Goal: Check status: Check status

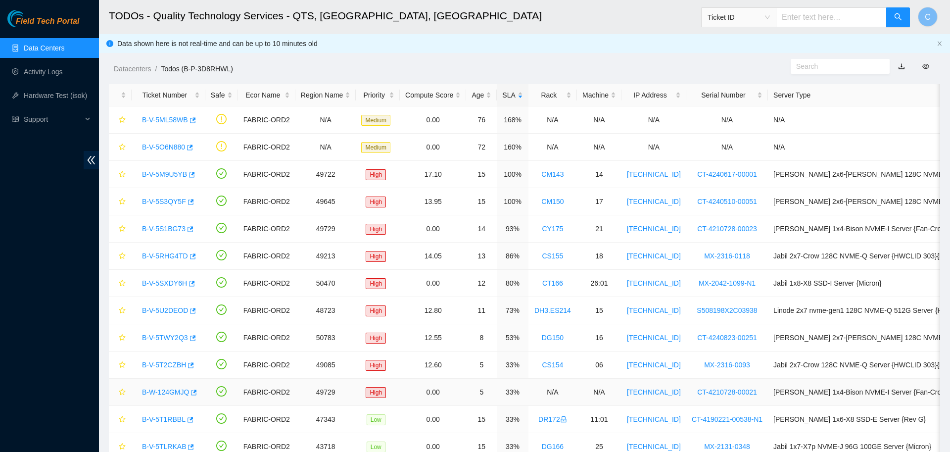
scroll to position [91, 0]
click at [166, 253] on link "B-V-5RHG4TD" at bounding box center [165, 256] width 46 height 8
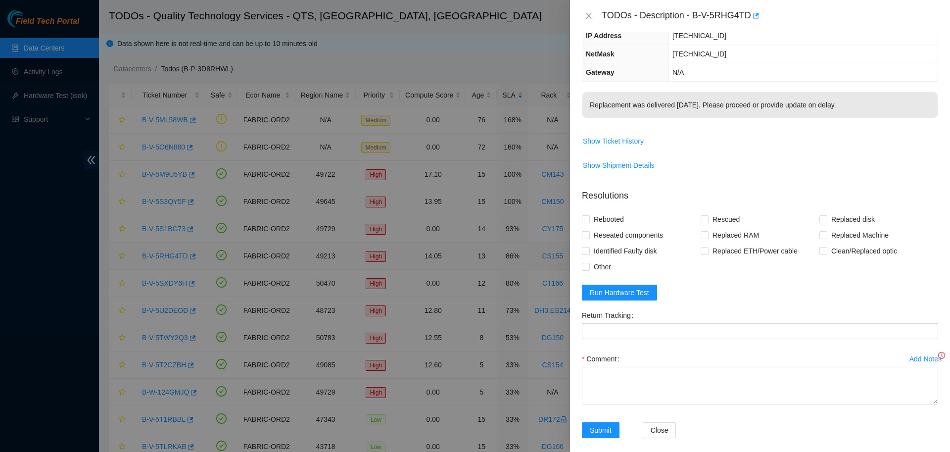
scroll to position [0, 0]
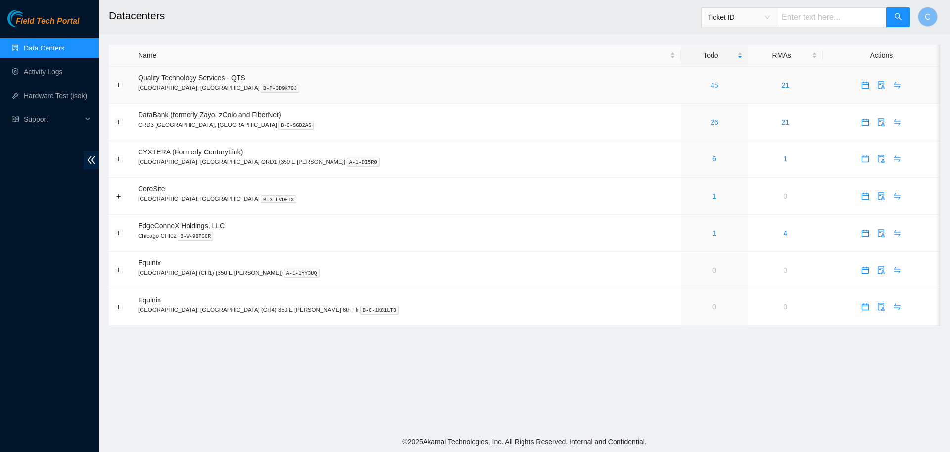
click at [711, 83] on link "45" at bounding box center [715, 85] width 8 height 8
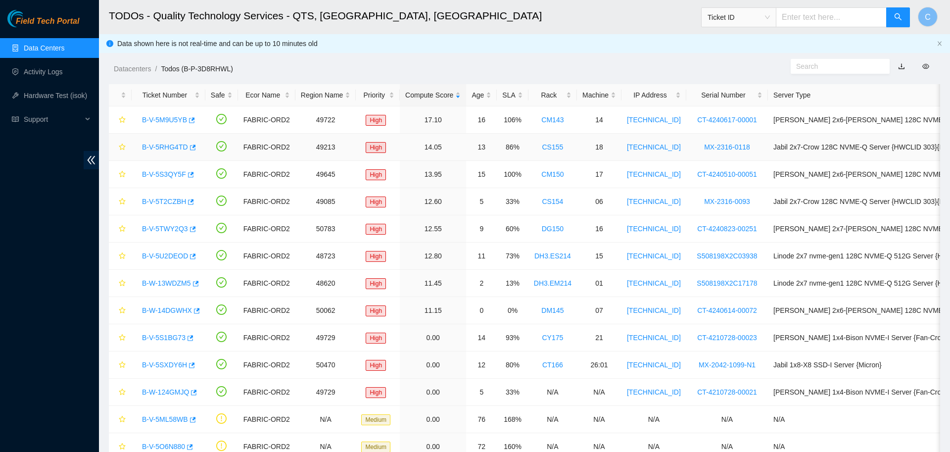
click at [172, 147] on link "B-V-5RHG4TD" at bounding box center [165, 147] width 46 height 8
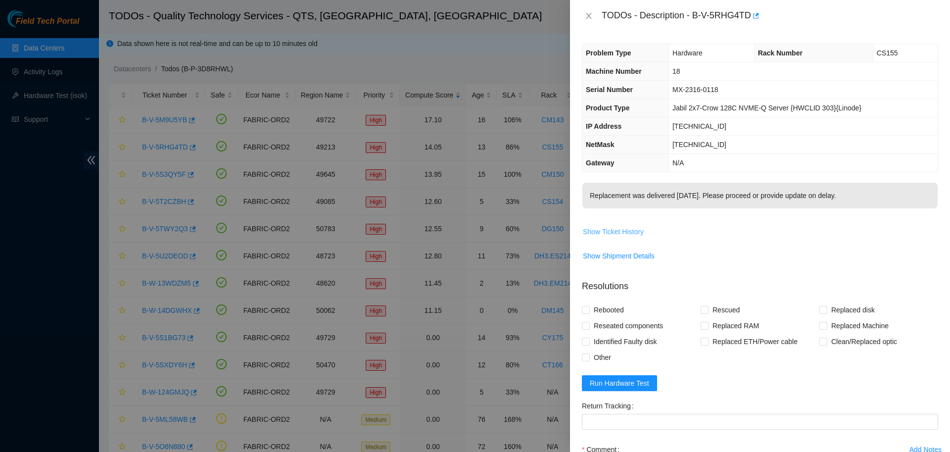
click at [615, 230] on span "Show Ticket History" at bounding box center [613, 231] width 61 height 11
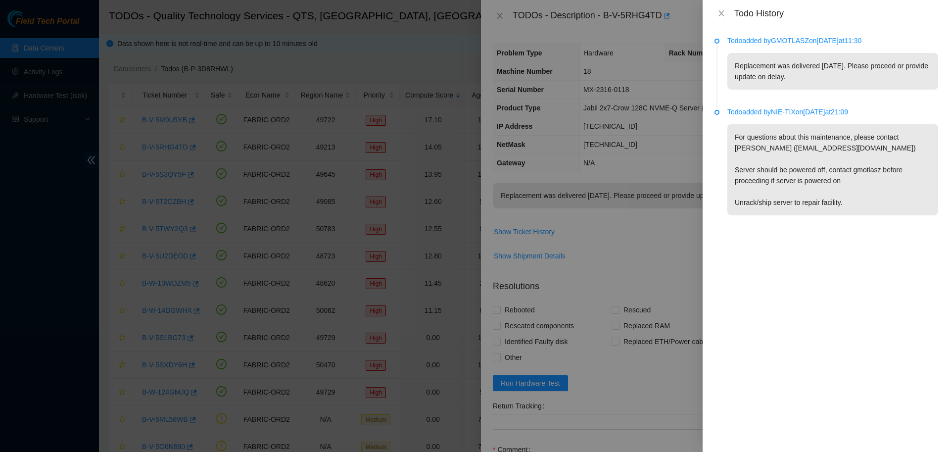
click at [720, 8] on div "Todo History" at bounding box center [827, 13] width 224 height 11
click at [723, 10] on icon "close" at bounding box center [721, 13] width 8 height 8
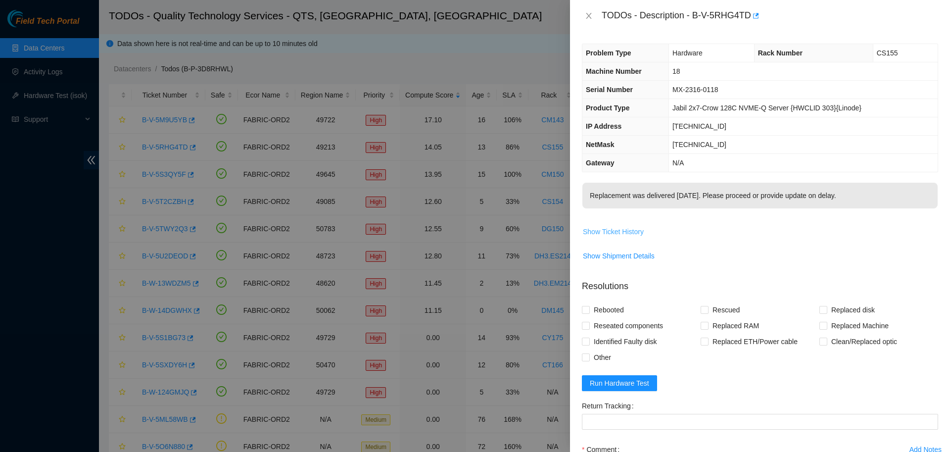
click at [625, 228] on span "Show Ticket History" at bounding box center [613, 231] width 61 height 11
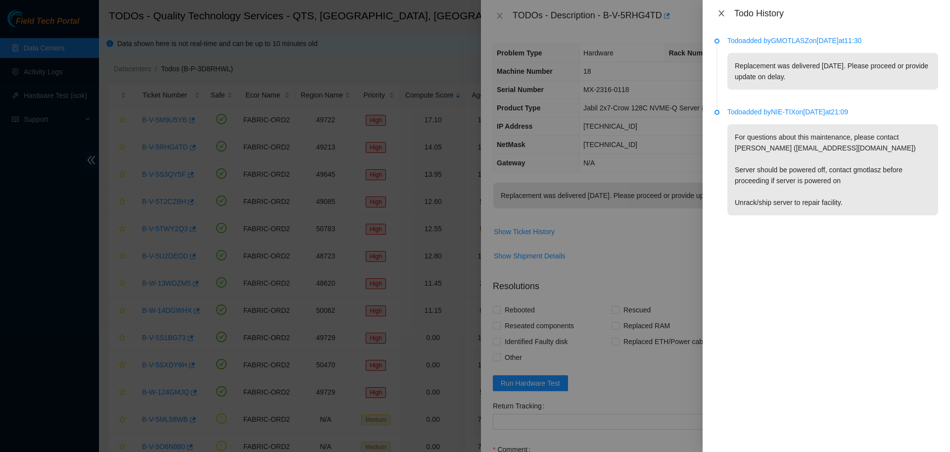
click at [722, 12] on icon "close" at bounding box center [721, 13] width 8 height 8
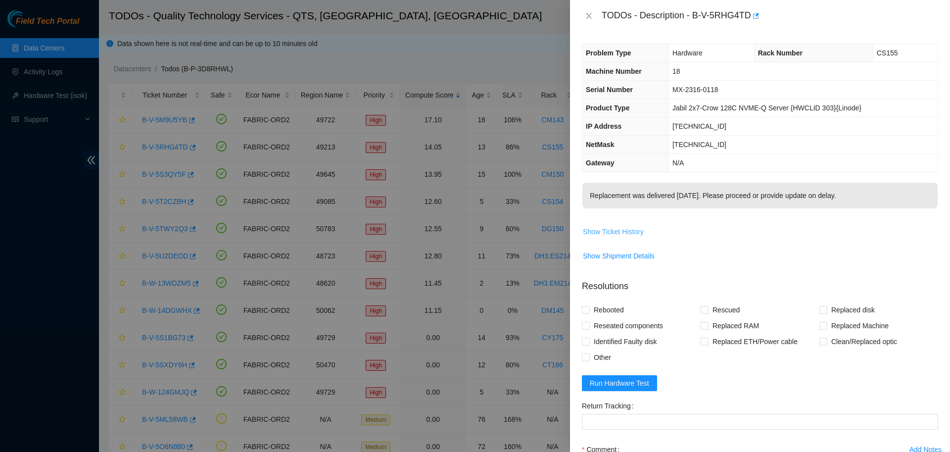
click at [629, 231] on span "Show Ticket History" at bounding box center [613, 231] width 61 height 11
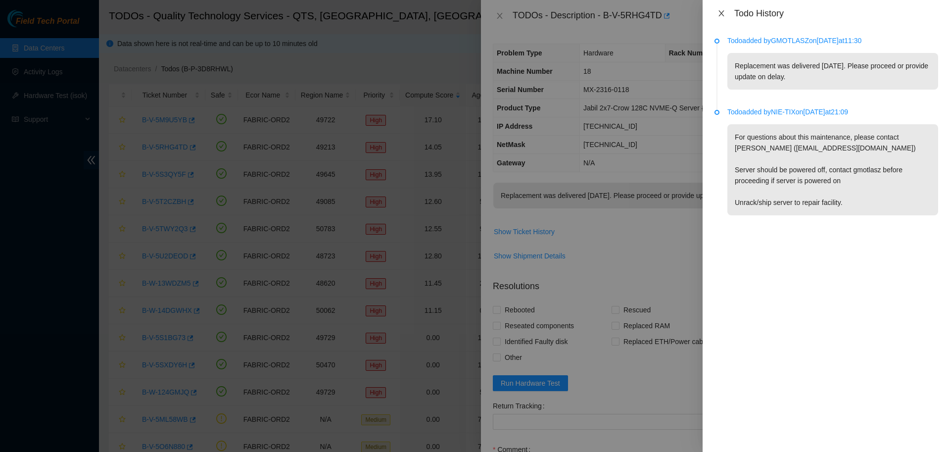
click at [722, 13] on icon "close" at bounding box center [721, 13] width 8 height 8
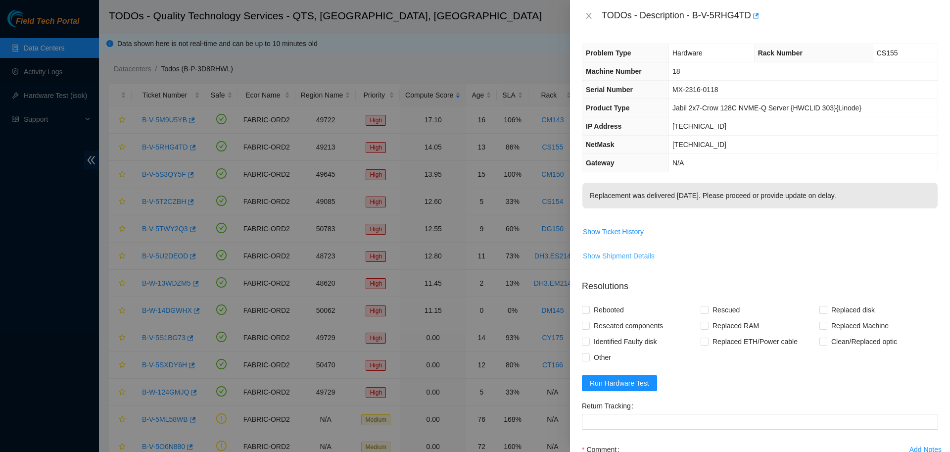
click at [619, 256] on span "Show Shipment Details" at bounding box center [619, 255] width 72 height 11
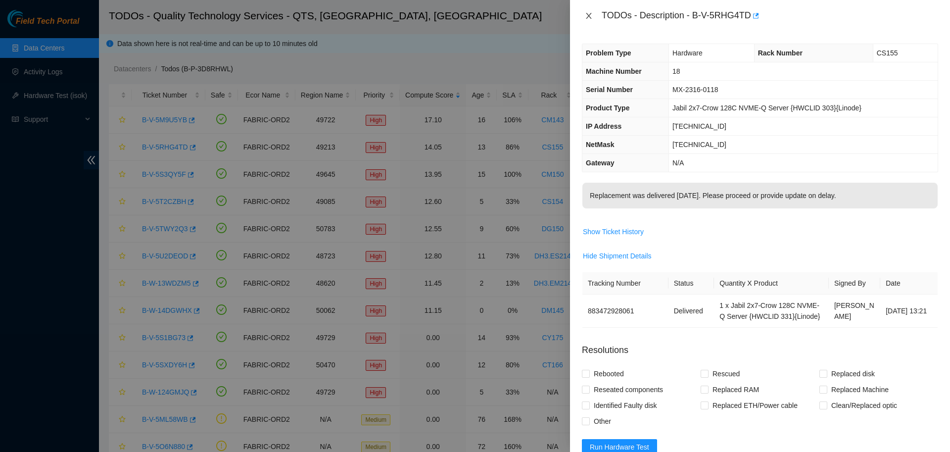
click at [583, 17] on button "Close" at bounding box center [589, 15] width 14 height 9
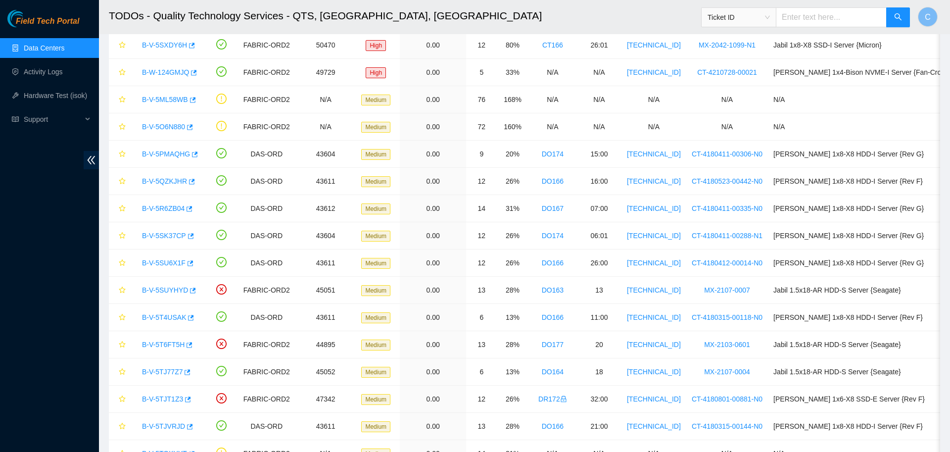
scroll to position [238, 0]
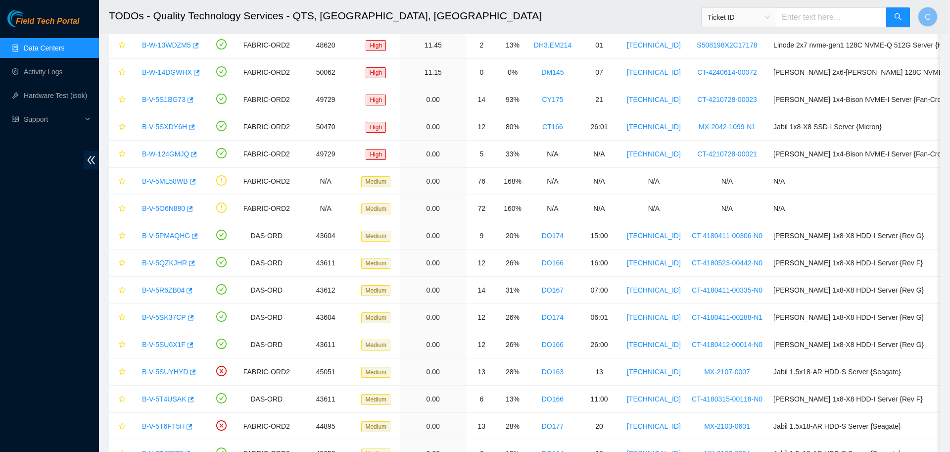
click at [48, 52] on link "Data Centers" at bounding box center [44, 48] width 41 height 8
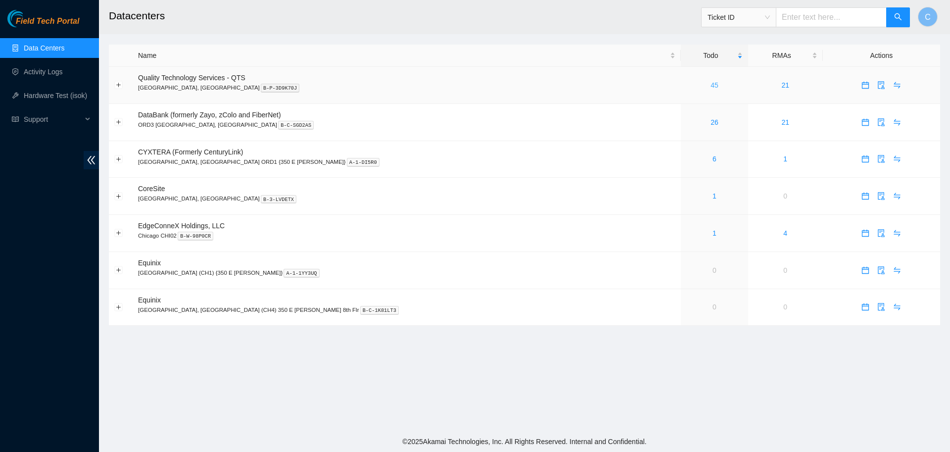
click at [711, 84] on link "45" at bounding box center [715, 85] width 8 height 8
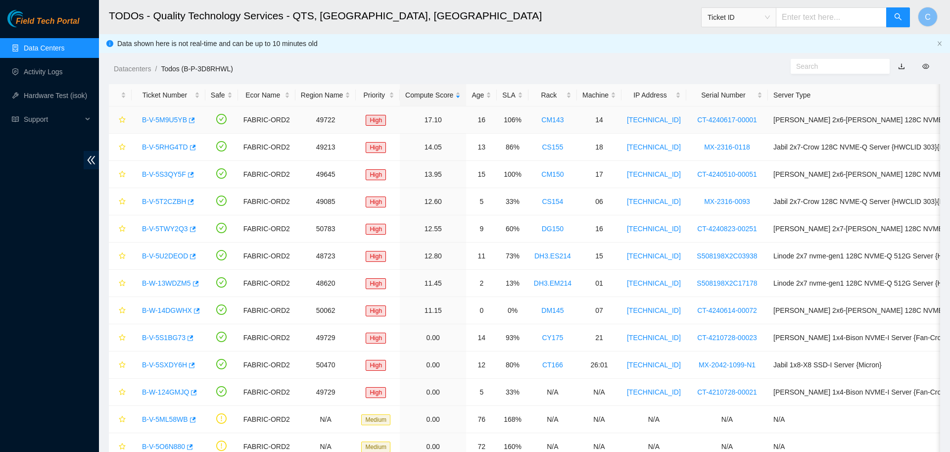
click at [167, 118] on link "B-V-5M9U5YB" at bounding box center [164, 120] width 45 height 8
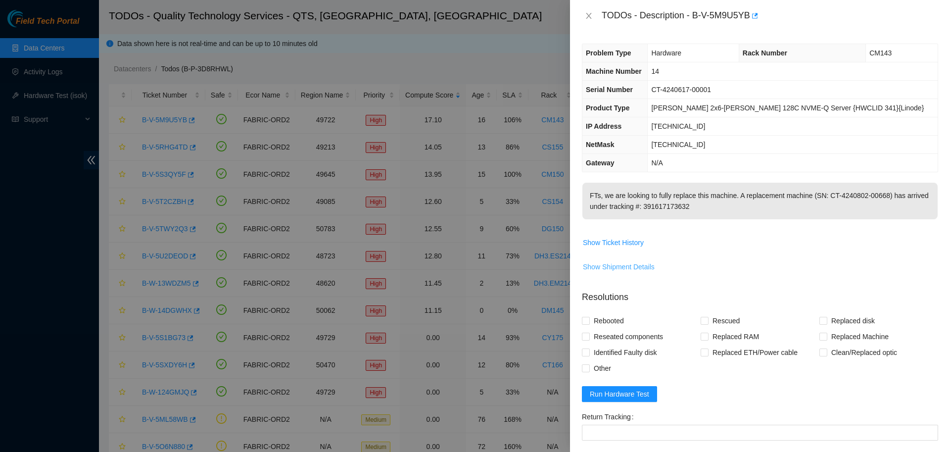
click at [617, 267] on span "Show Shipment Details" at bounding box center [619, 266] width 72 height 11
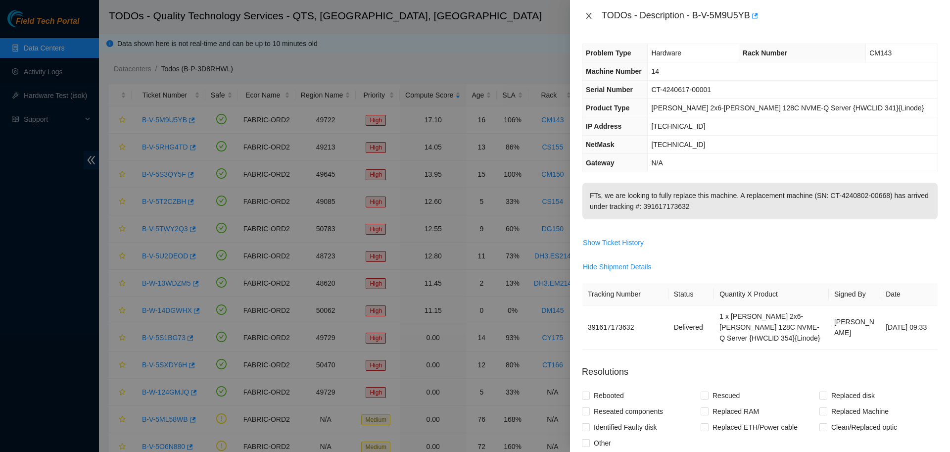
click at [588, 17] on icon "close" at bounding box center [589, 16] width 8 height 8
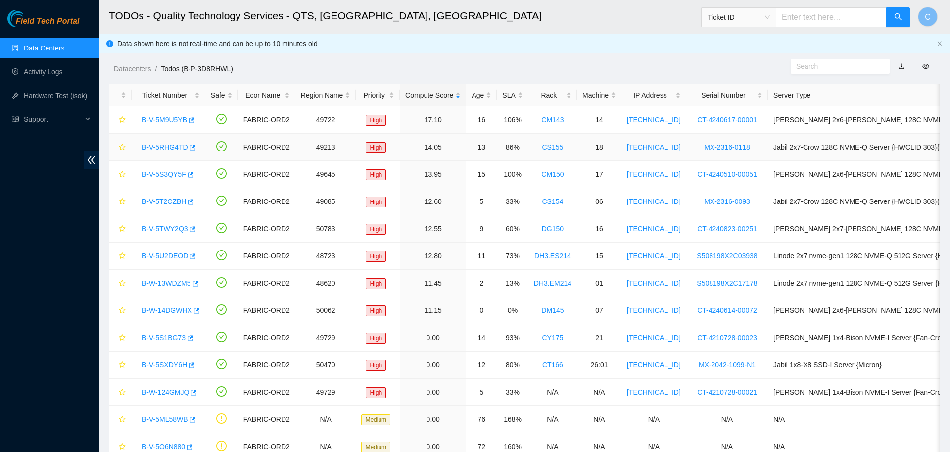
click at [166, 145] on link "B-V-5RHG4TD" at bounding box center [165, 147] width 46 height 8
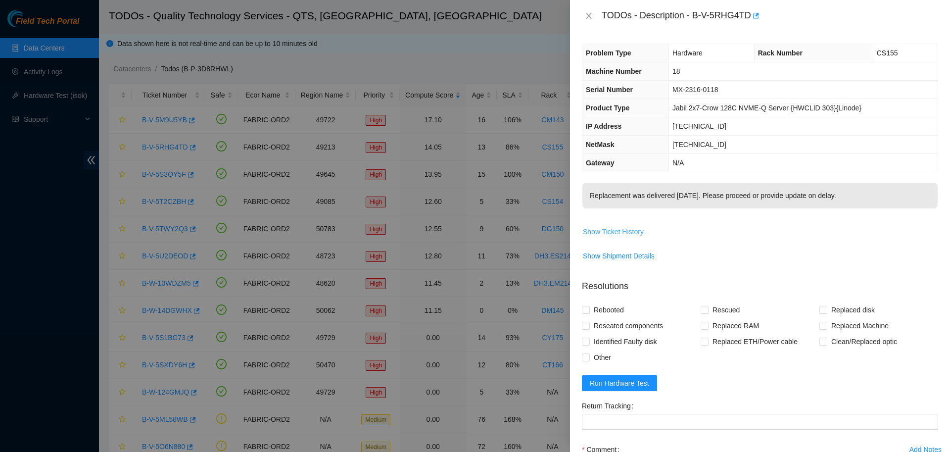
click at [626, 232] on span "Show Ticket History" at bounding box center [613, 231] width 61 height 11
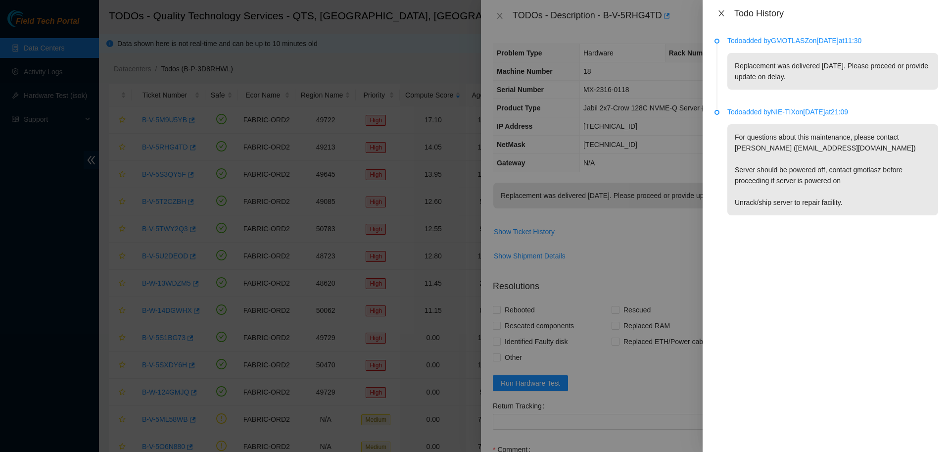
click at [723, 13] on icon "close" at bounding box center [721, 13] width 8 height 8
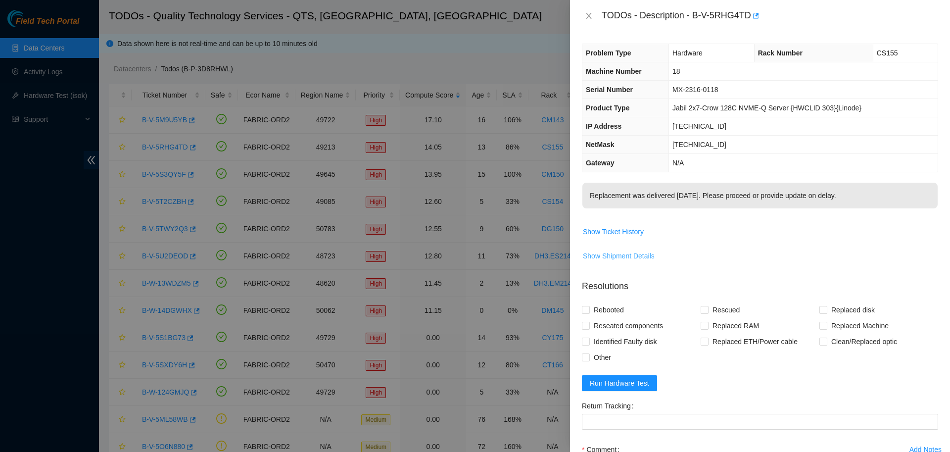
click at [615, 253] on span "Show Shipment Details" at bounding box center [619, 255] width 72 height 11
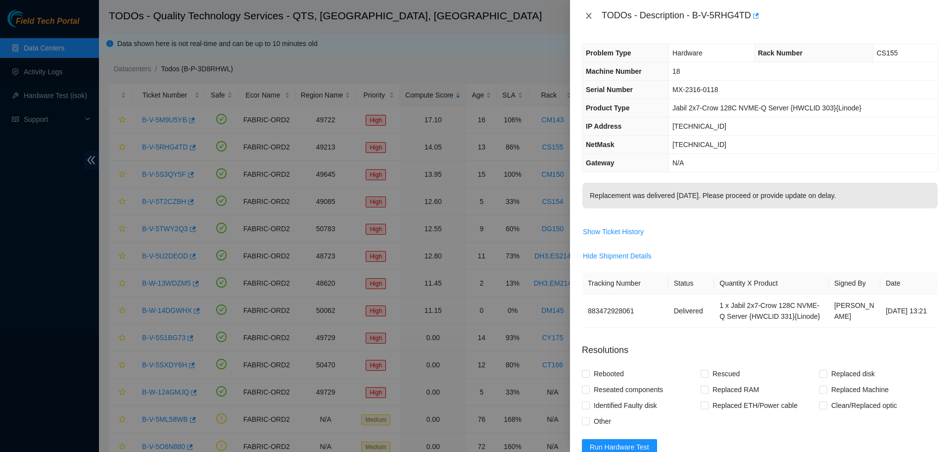
click at [587, 15] on icon "close" at bounding box center [588, 16] width 5 height 6
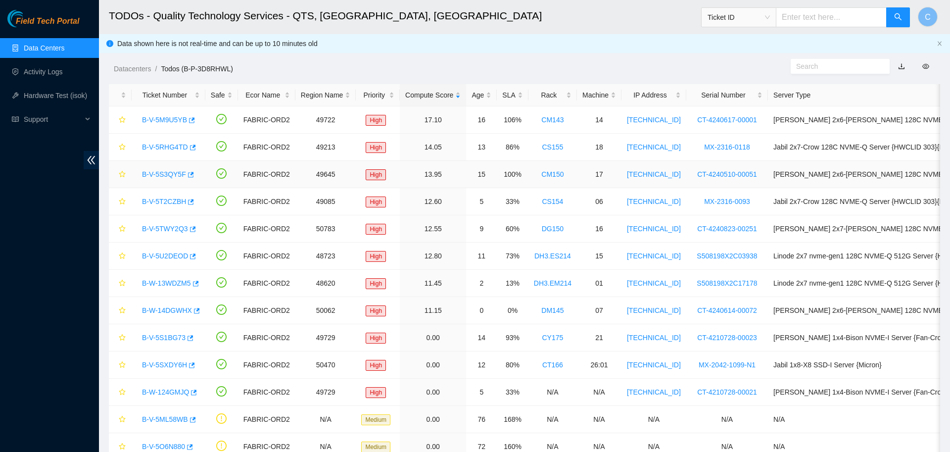
click at [171, 175] on link "B-V-5S3QY5F" at bounding box center [164, 174] width 44 height 8
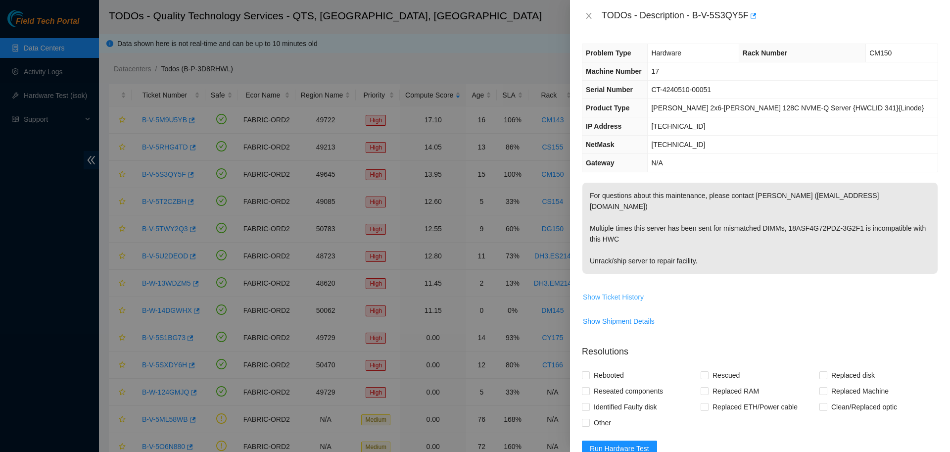
click at [622, 291] on span "Show Ticket History" at bounding box center [613, 296] width 61 height 11
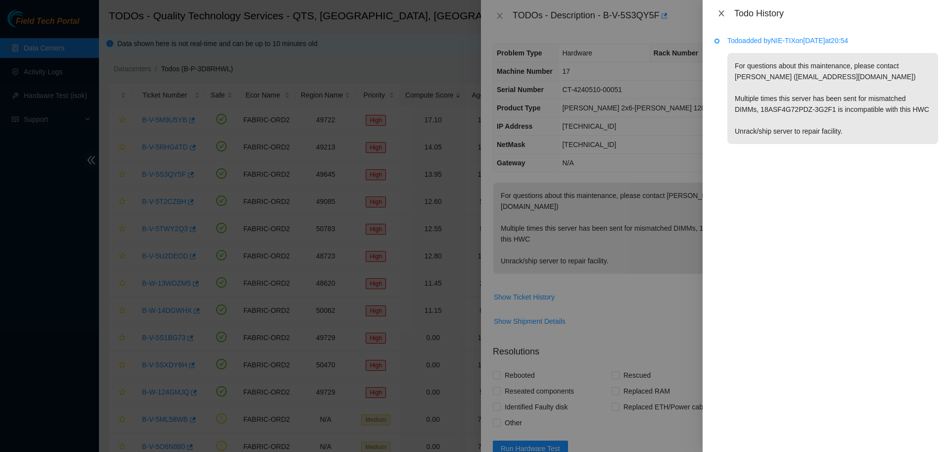
click at [722, 16] on icon "close" at bounding box center [721, 13] width 8 height 8
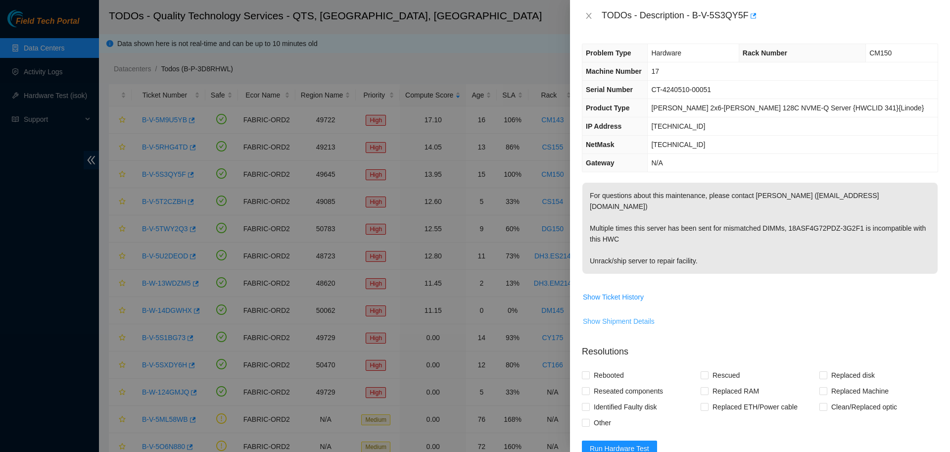
click at [612, 316] on span "Show Shipment Details" at bounding box center [619, 321] width 72 height 11
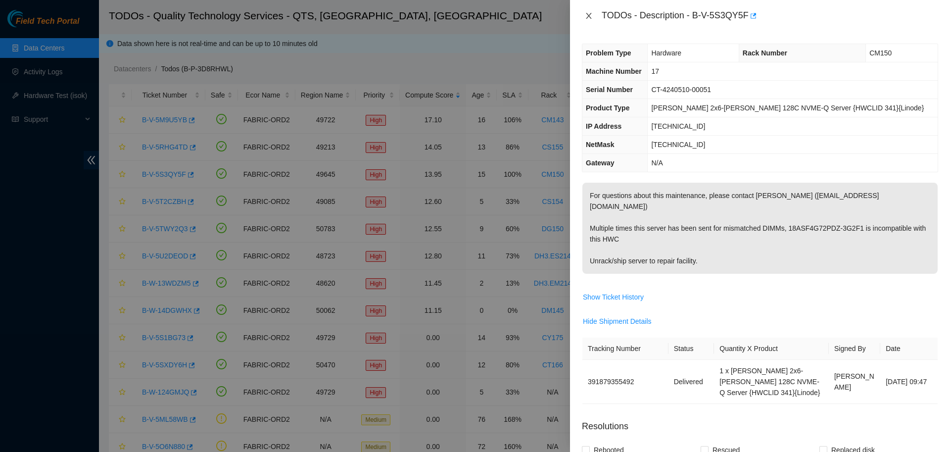
click at [584, 12] on button "Close" at bounding box center [589, 15] width 14 height 9
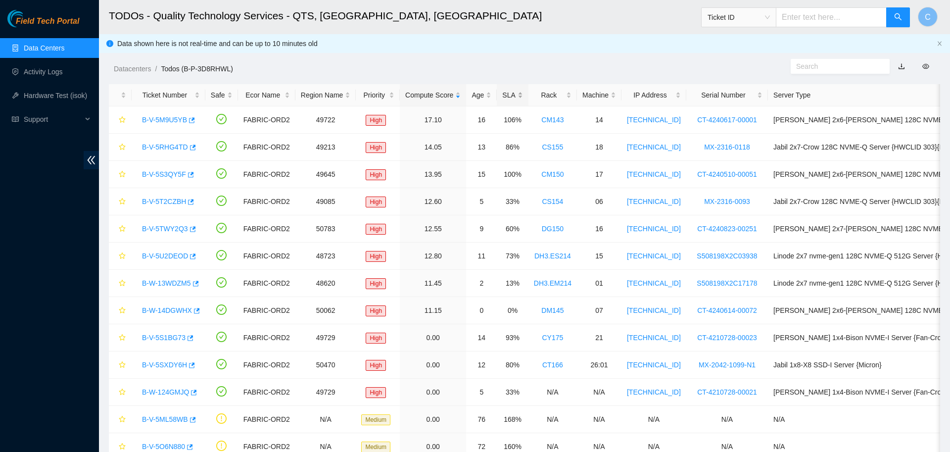
click at [504, 93] on div "SLA" at bounding box center [512, 95] width 20 height 11
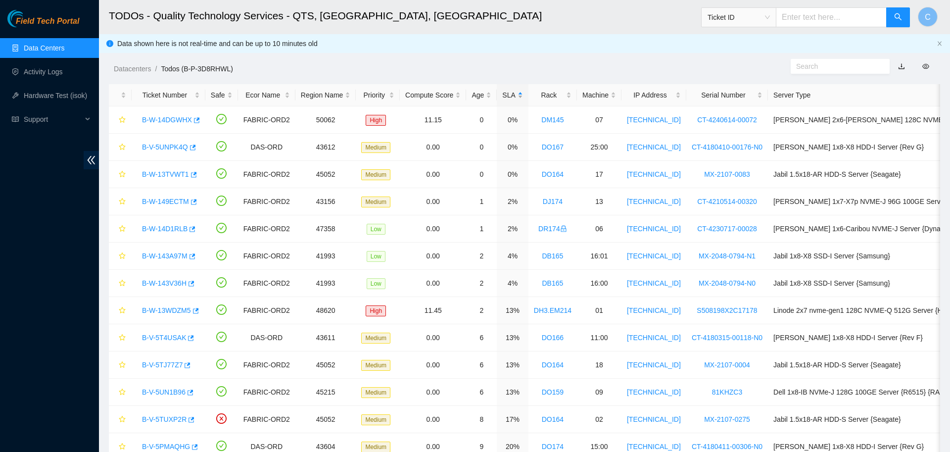
click at [504, 93] on div "SLA" at bounding box center [512, 95] width 20 height 11
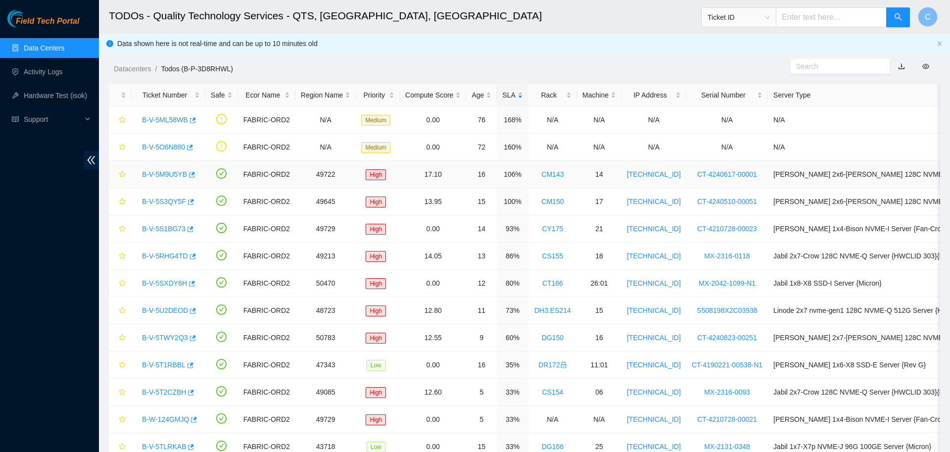
click at [172, 180] on div "B-V-5M9U5YB" at bounding box center [168, 174] width 63 height 16
click at [170, 175] on link "B-V-5M9U5YB" at bounding box center [164, 174] width 45 height 8
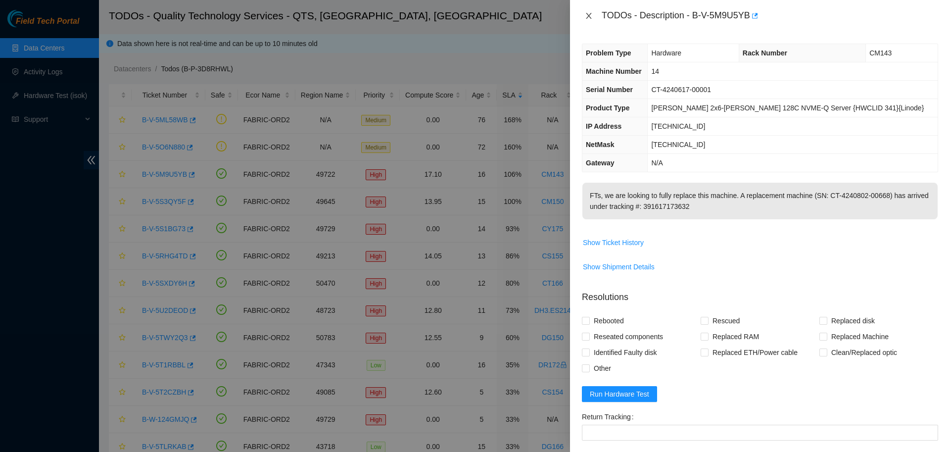
click at [587, 15] on icon "close" at bounding box center [588, 16] width 5 height 6
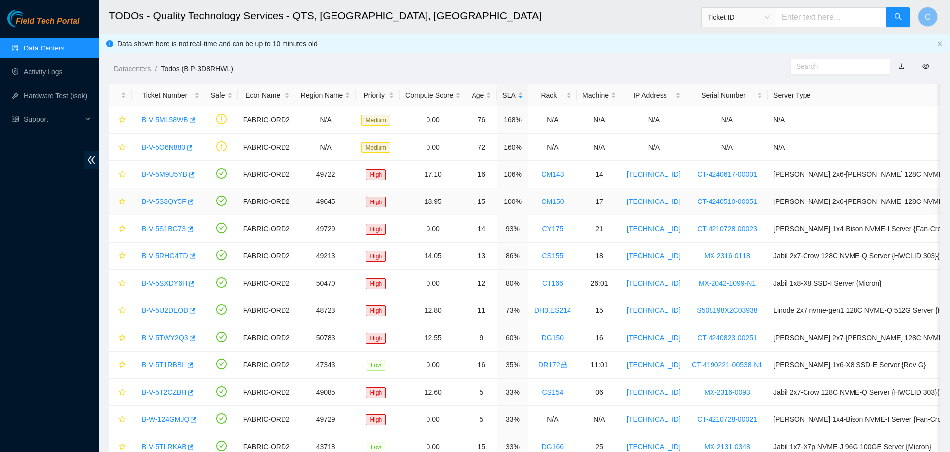
click at [172, 199] on link "B-V-5S3QY5F" at bounding box center [164, 201] width 44 height 8
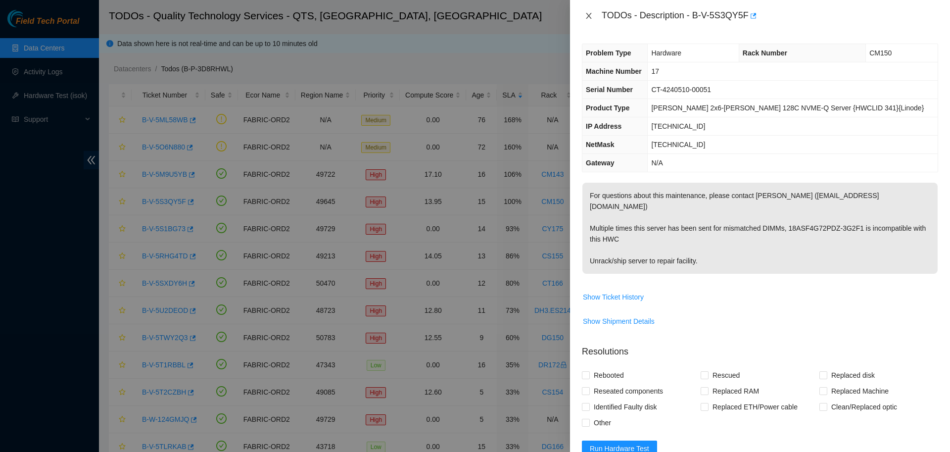
click at [589, 18] on icon "close" at bounding box center [589, 16] width 8 height 8
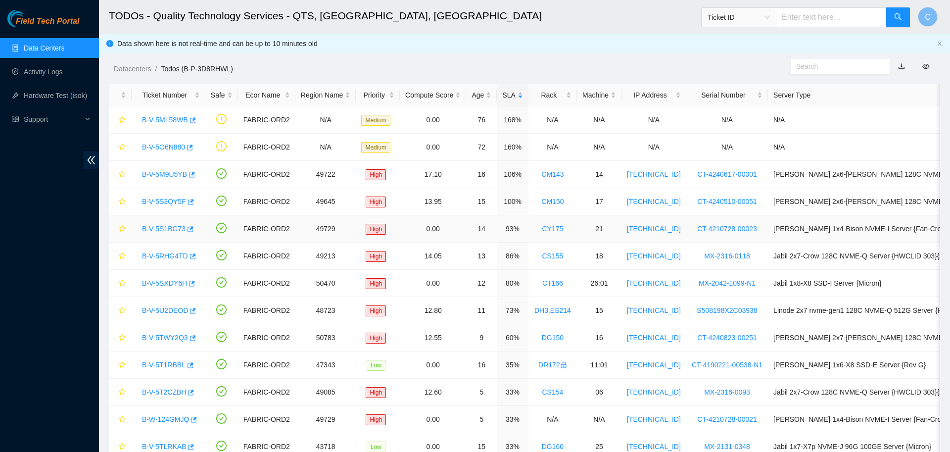
click at [162, 225] on link "B-V-5S1BG73" at bounding box center [164, 229] width 44 height 8
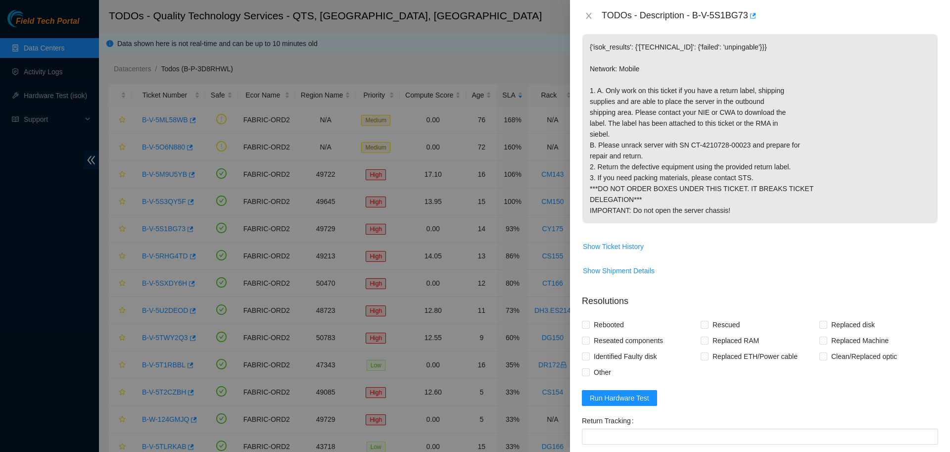
scroll to position [211, 0]
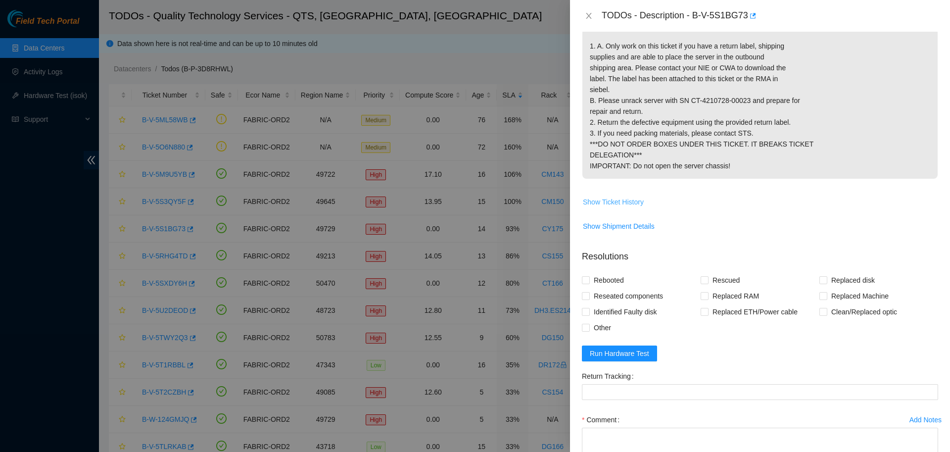
click at [624, 207] on span "Show Ticket History" at bounding box center [613, 201] width 61 height 11
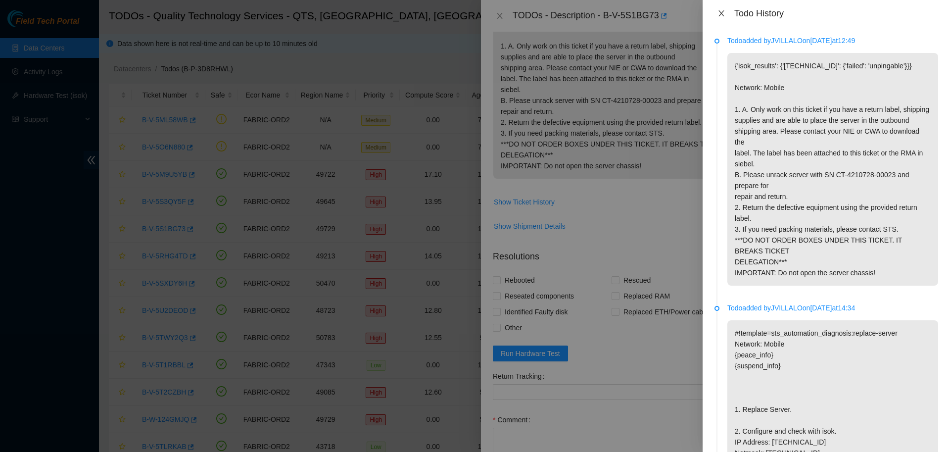
click at [721, 12] on icon "close" at bounding box center [721, 13] width 8 height 8
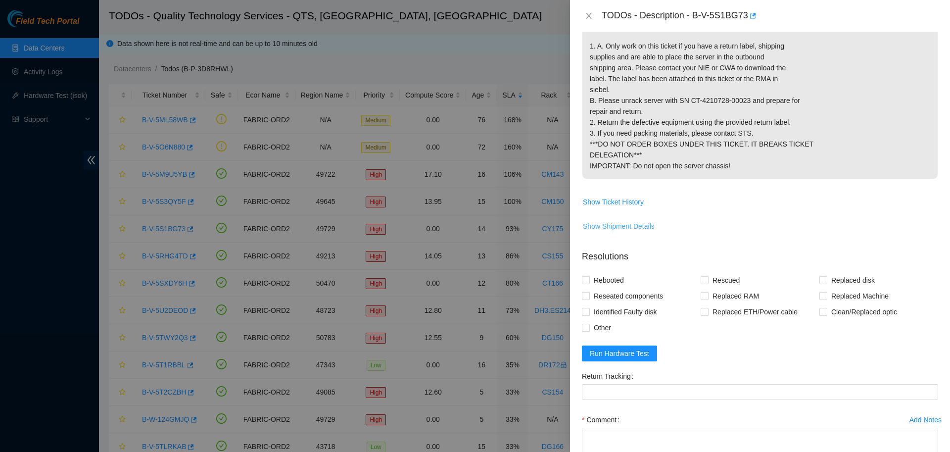
click at [619, 232] on span "Show Shipment Details" at bounding box center [619, 226] width 72 height 11
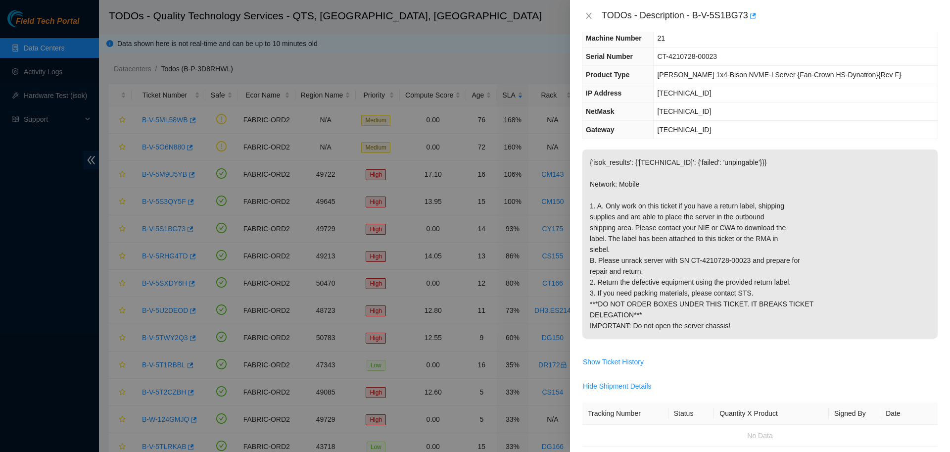
scroll to position [0, 0]
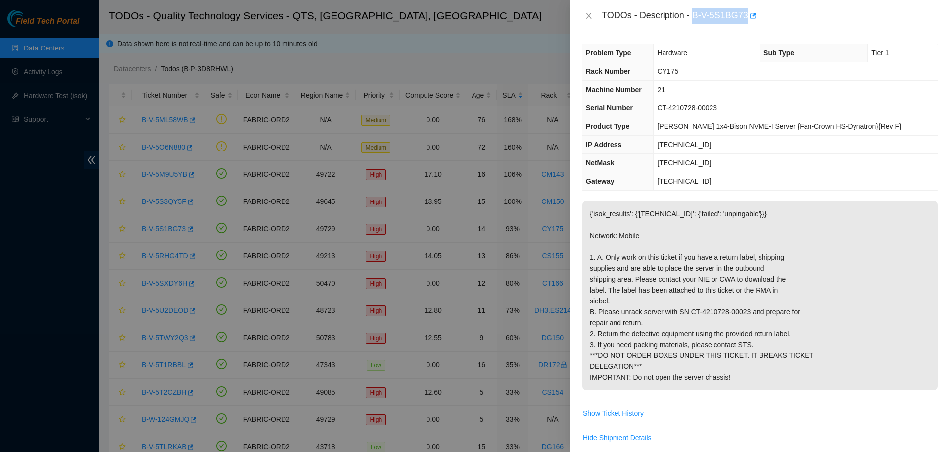
drag, startPoint x: 689, startPoint y: 18, endPoint x: 741, endPoint y: 25, distance: 51.9
click at [741, 25] on div "TODOs - Description - B-V-5S1BG73" at bounding box center [760, 16] width 380 height 32
copy div "B-V-5S1BG73"
click at [587, 16] on icon "close" at bounding box center [589, 16] width 8 height 8
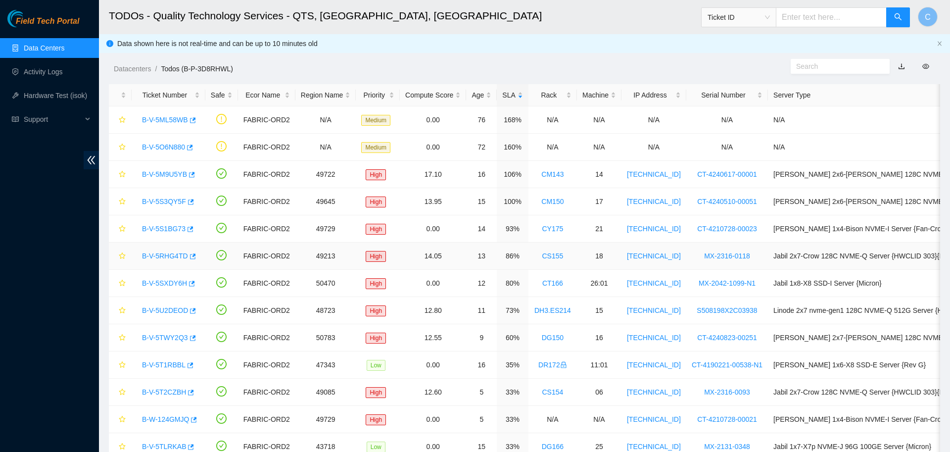
click at [174, 256] on link "B-V-5RHG4TD" at bounding box center [165, 256] width 46 height 8
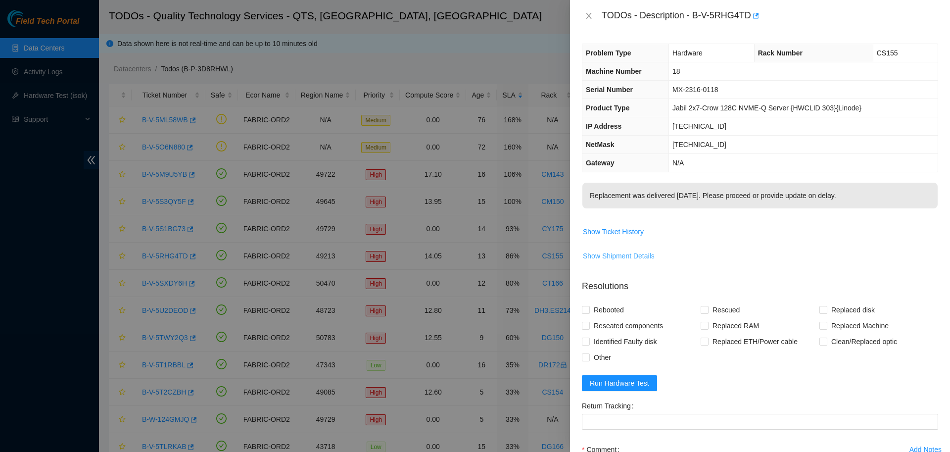
click at [625, 255] on span "Show Shipment Details" at bounding box center [619, 255] width 72 height 11
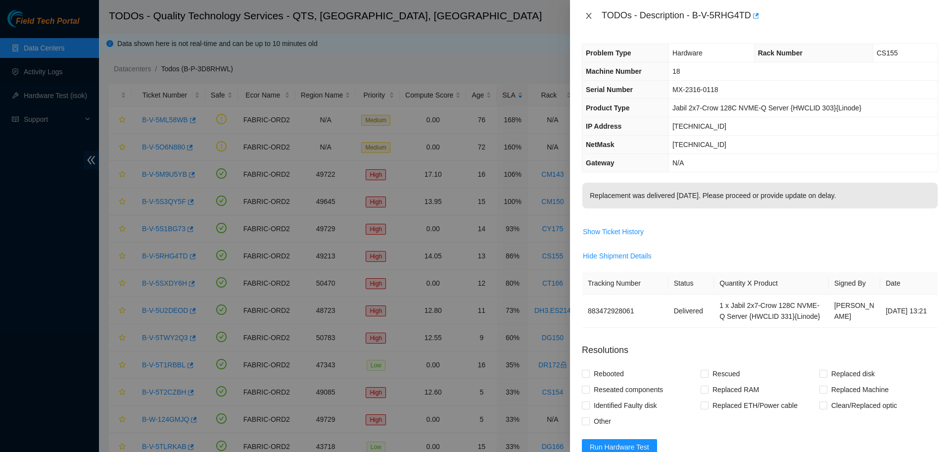
click at [588, 18] on icon "close" at bounding box center [589, 16] width 8 height 8
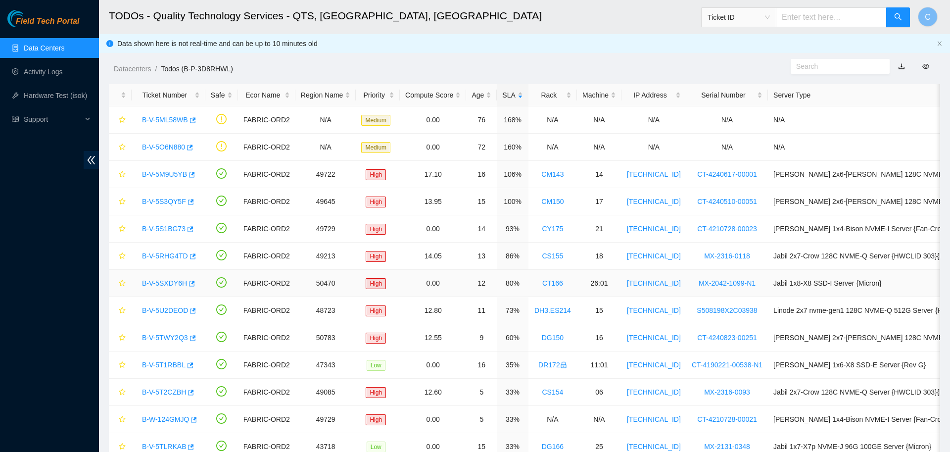
click at [169, 282] on link "B-V-5SXDY6H" at bounding box center [164, 283] width 45 height 8
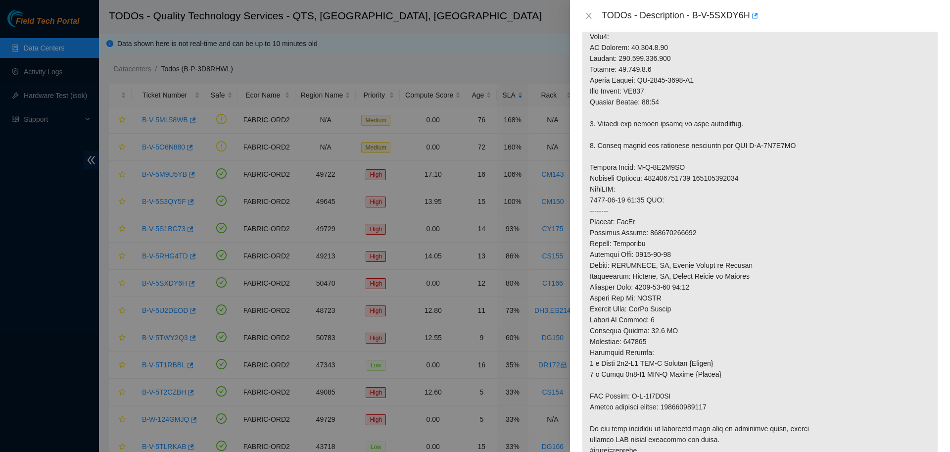
scroll to position [417, 0]
